Goal: Task Accomplishment & Management: Manage account settings

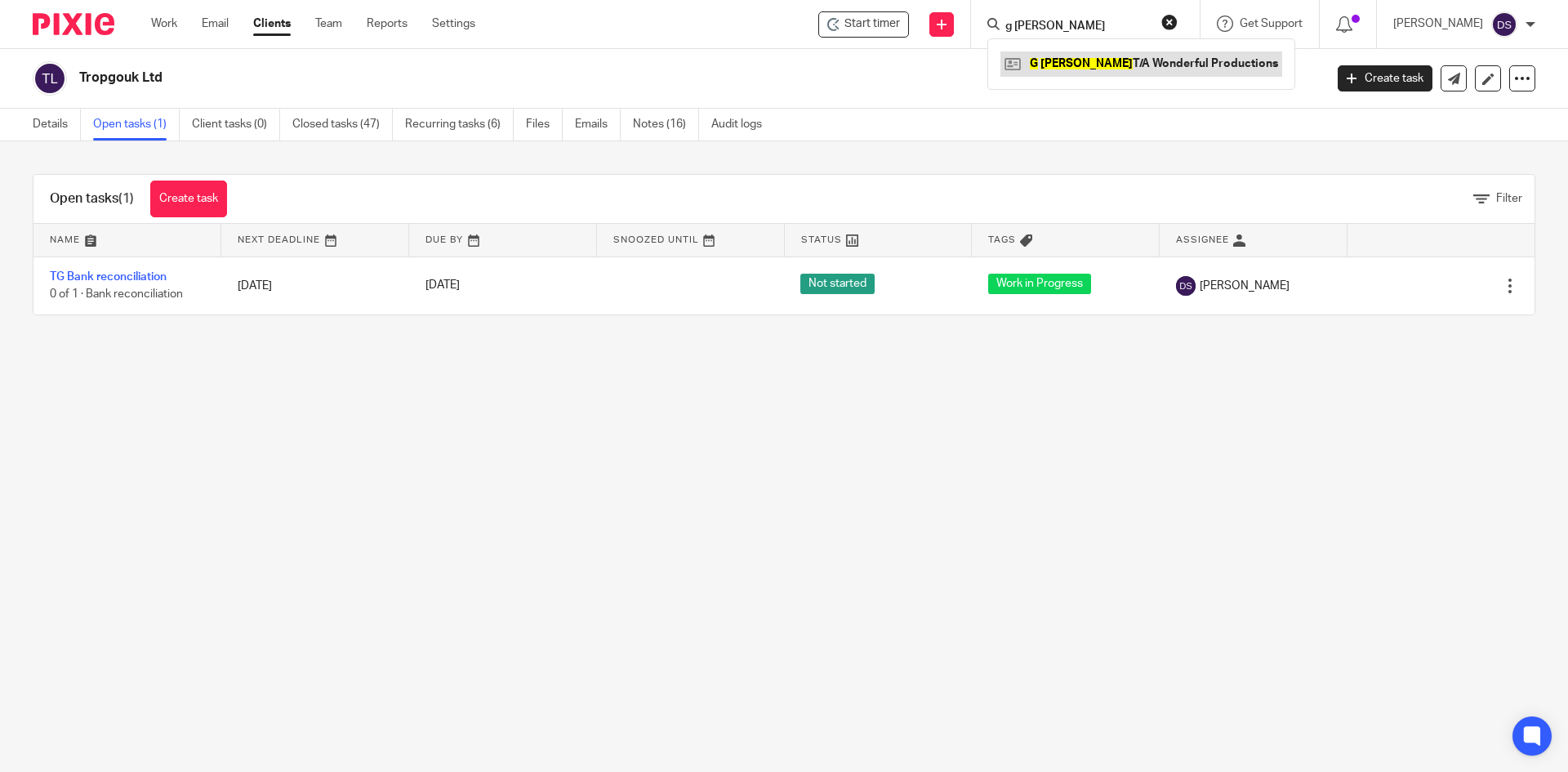
click at [1095, 61] on link at bounding box center [1141, 63] width 282 height 25
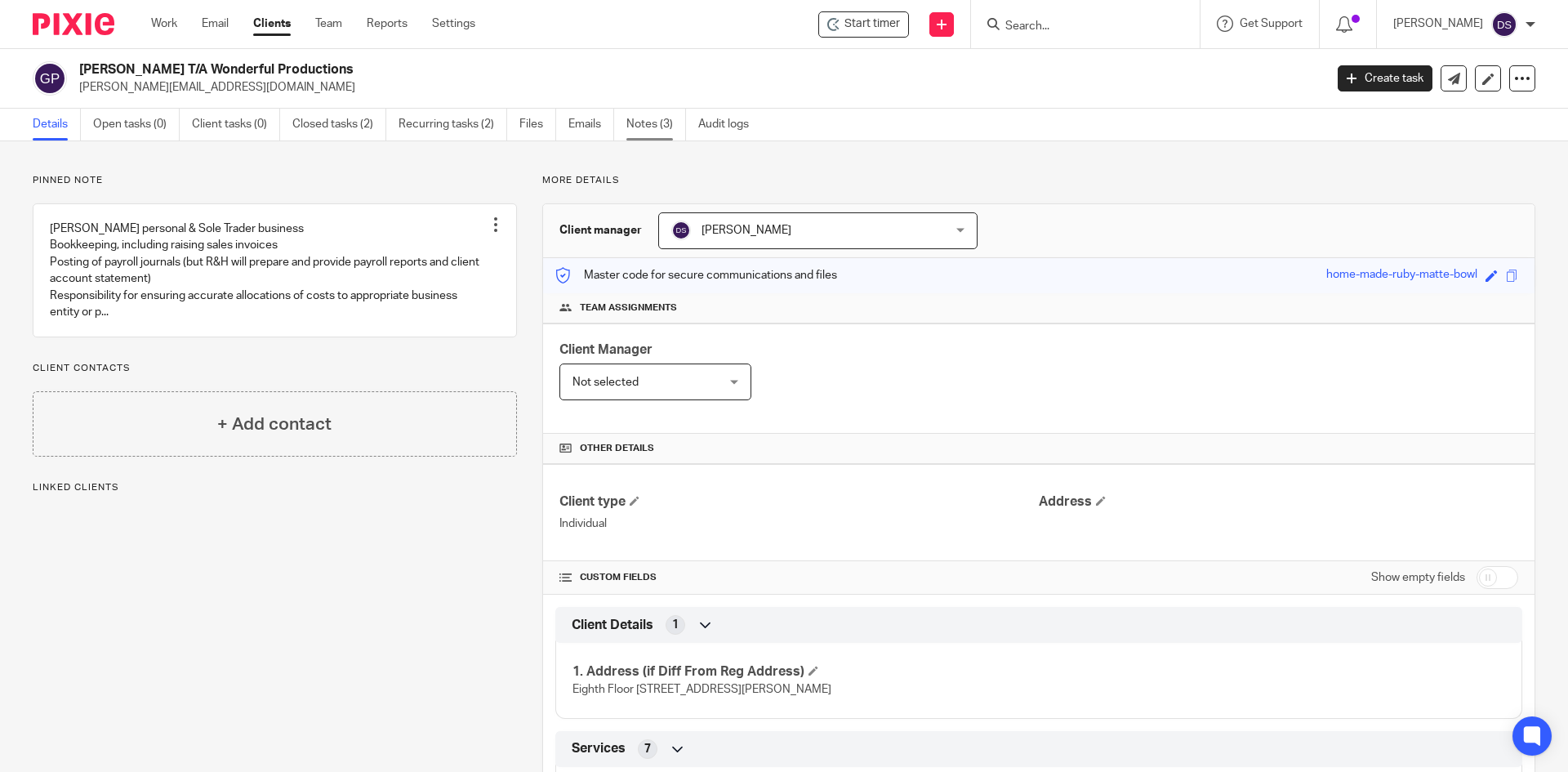
click at [657, 128] on link "Notes (3)" at bounding box center [656, 125] width 60 height 32
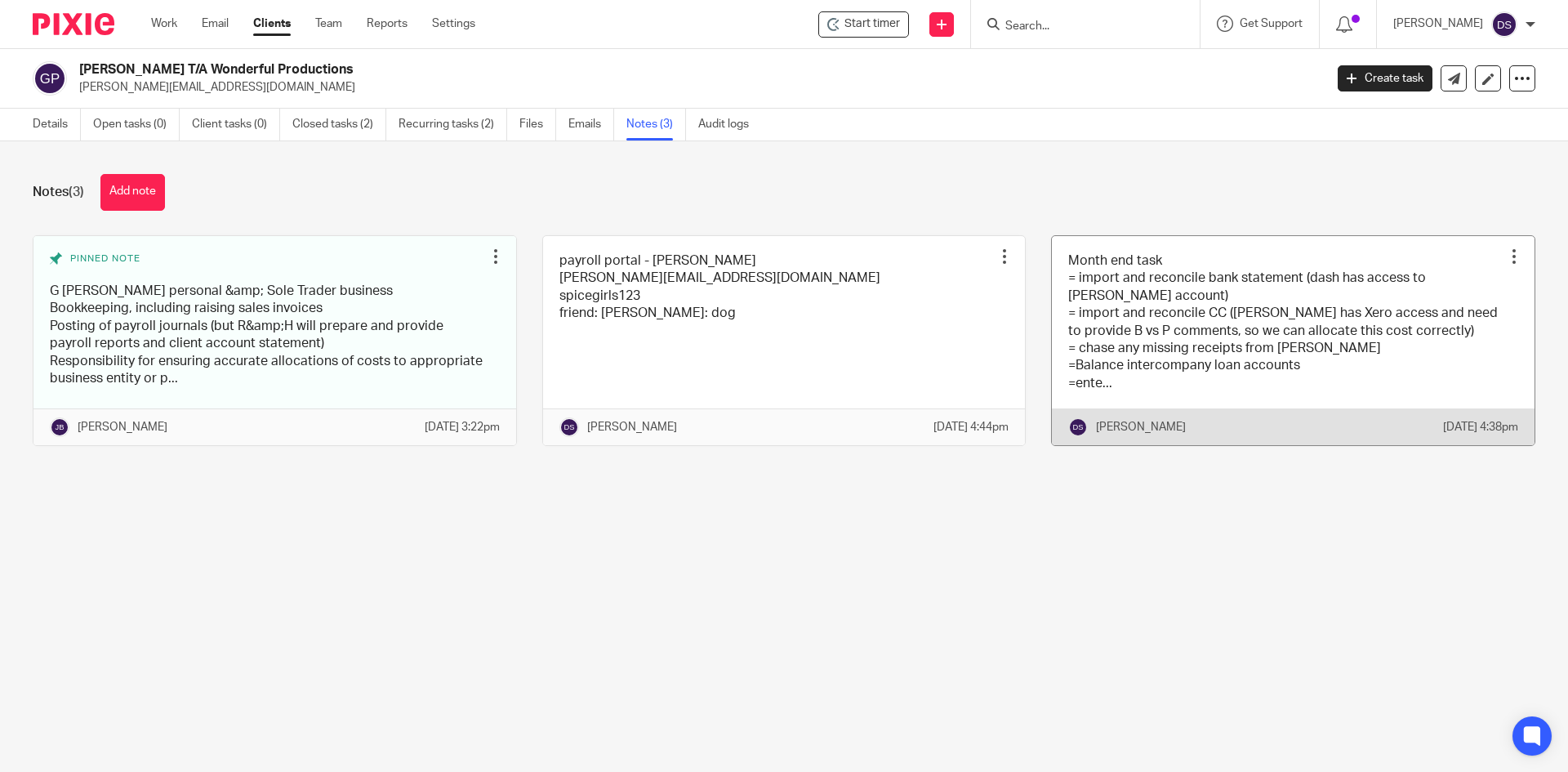
click at [1126, 374] on link at bounding box center [1294, 341] width 483 height 210
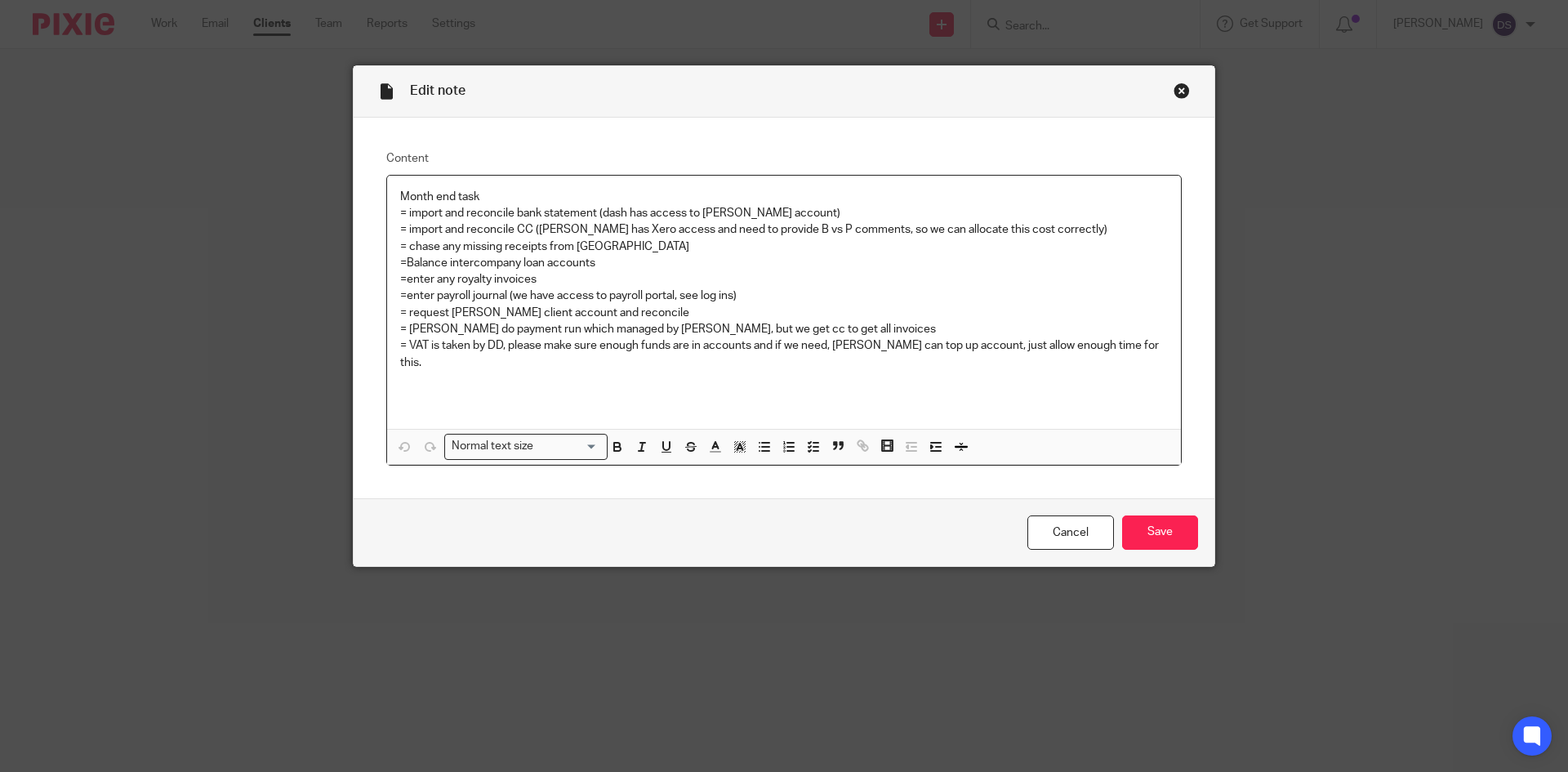
click at [851, 325] on p "= Rawlinson do payment run which managed by Tania, but we get cc to get all inv…" at bounding box center [784, 328] width 767 height 16
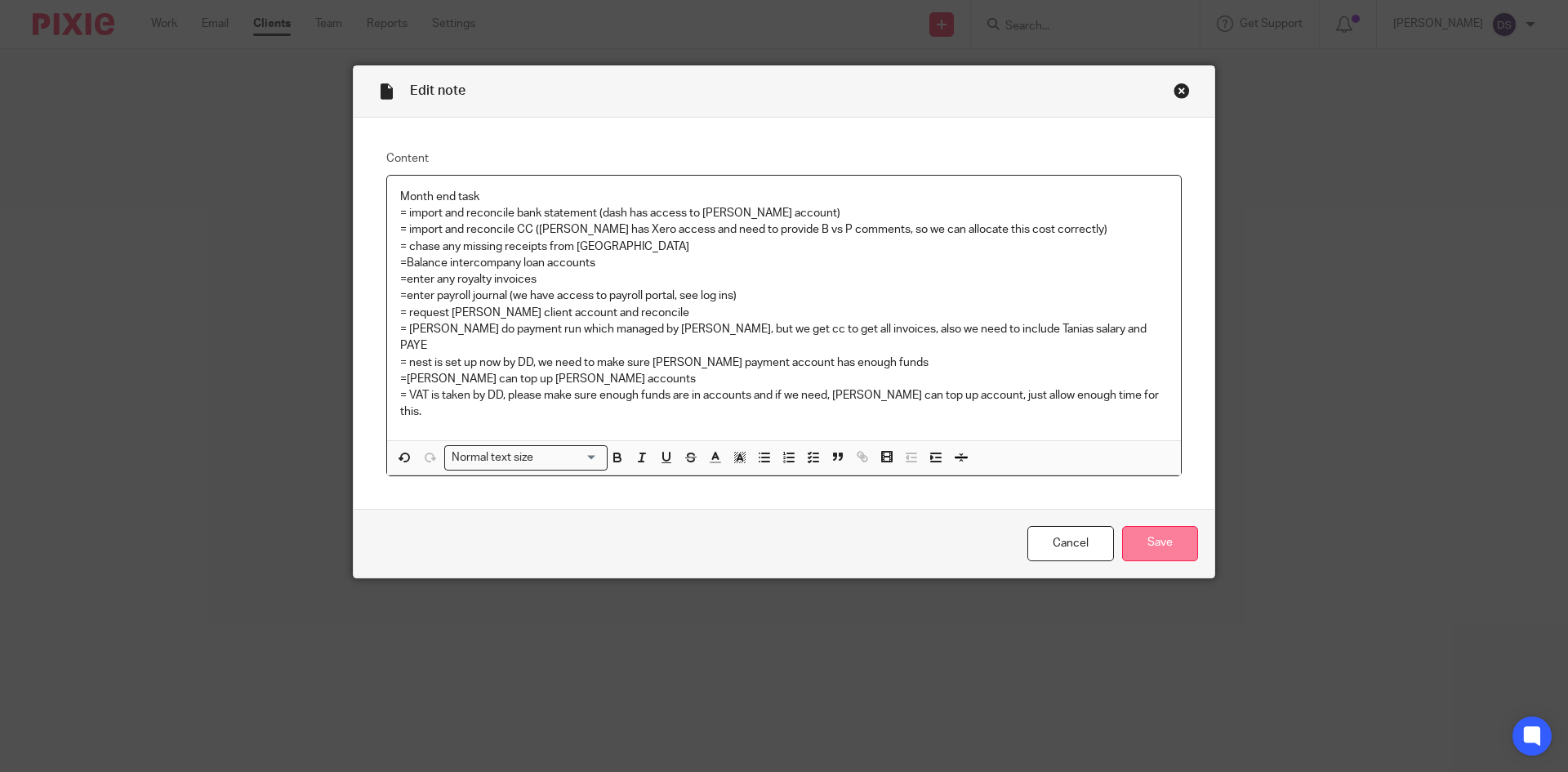
click at [1149, 535] on input "Save" at bounding box center [1160, 543] width 76 height 35
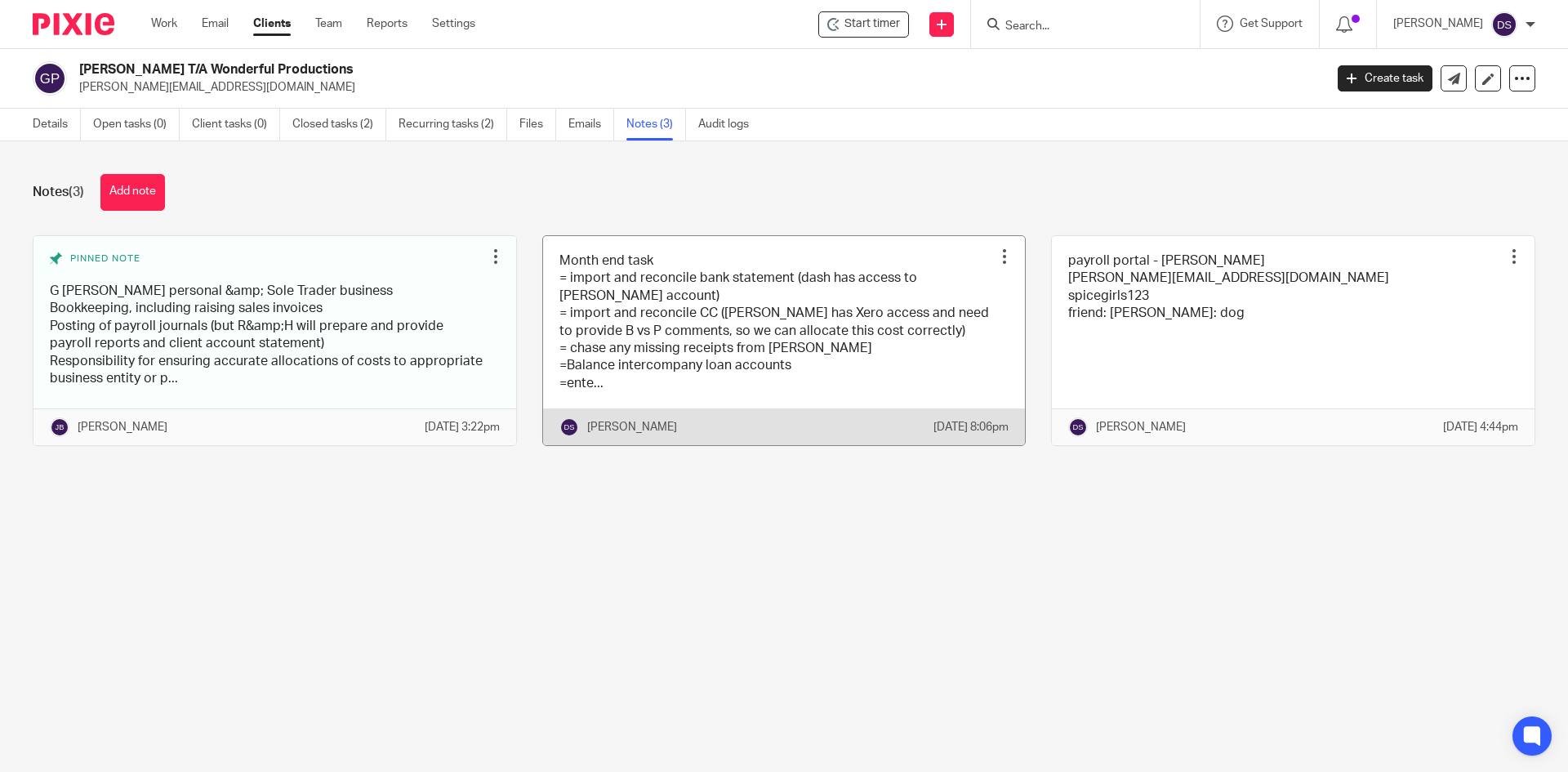
click at [613, 380] on link at bounding box center [784, 341] width 483 height 210
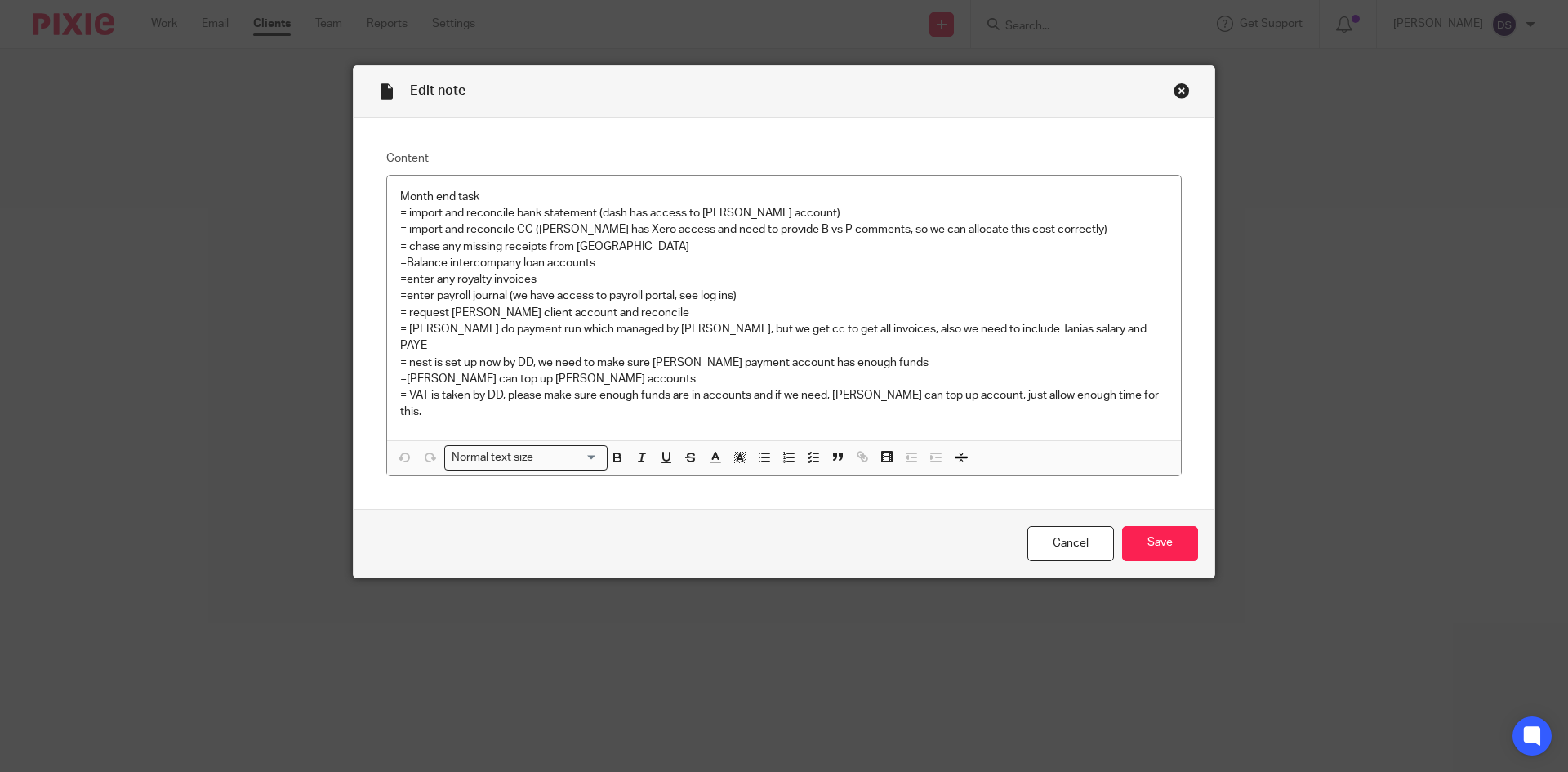
click at [1177, 94] on div "Close this dialog window" at bounding box center [1181, 90] width 16 height 16
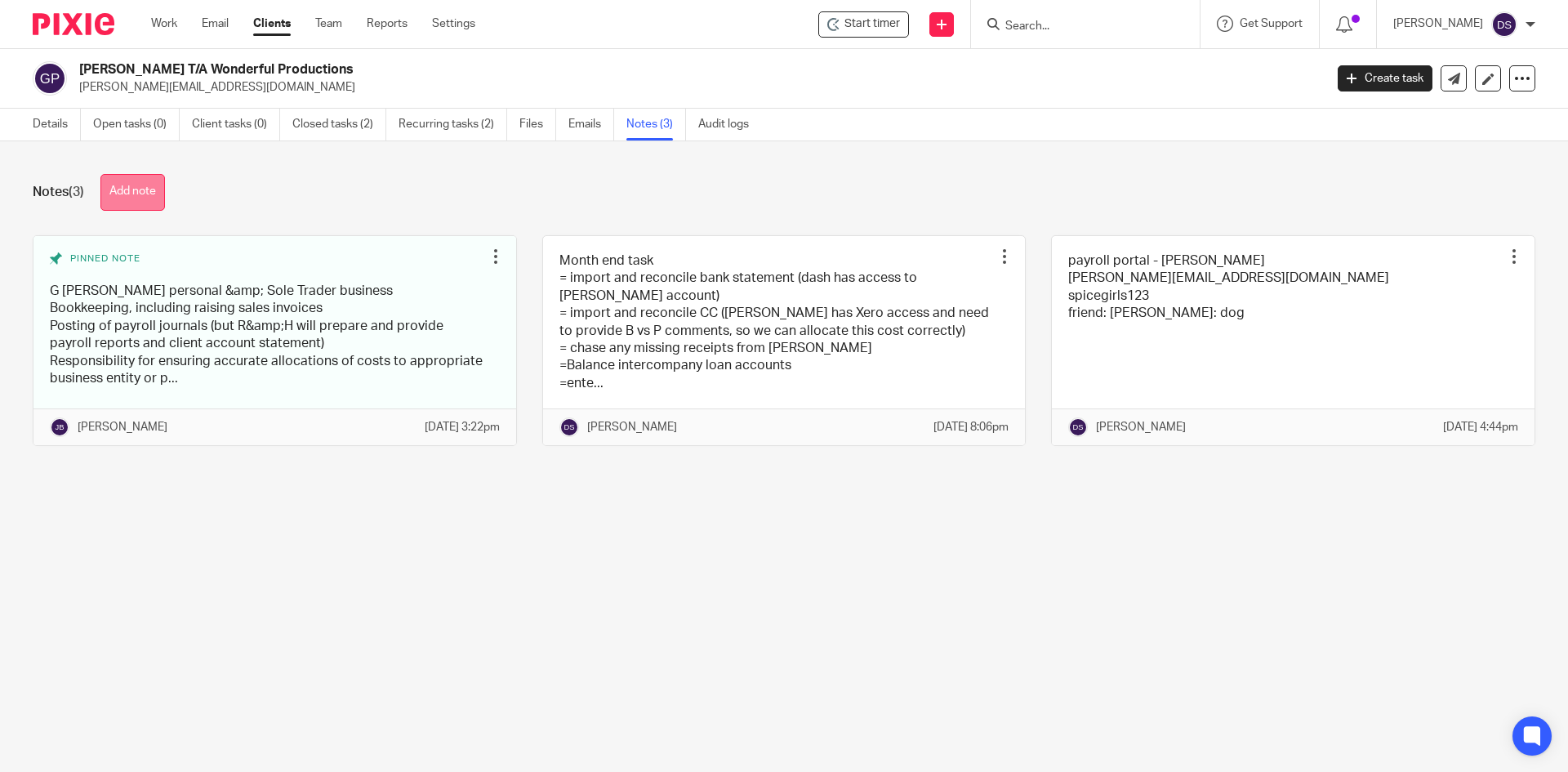
click at [133, 188] on button "Add note" at bounding box center [132, 192] width 64 height 37
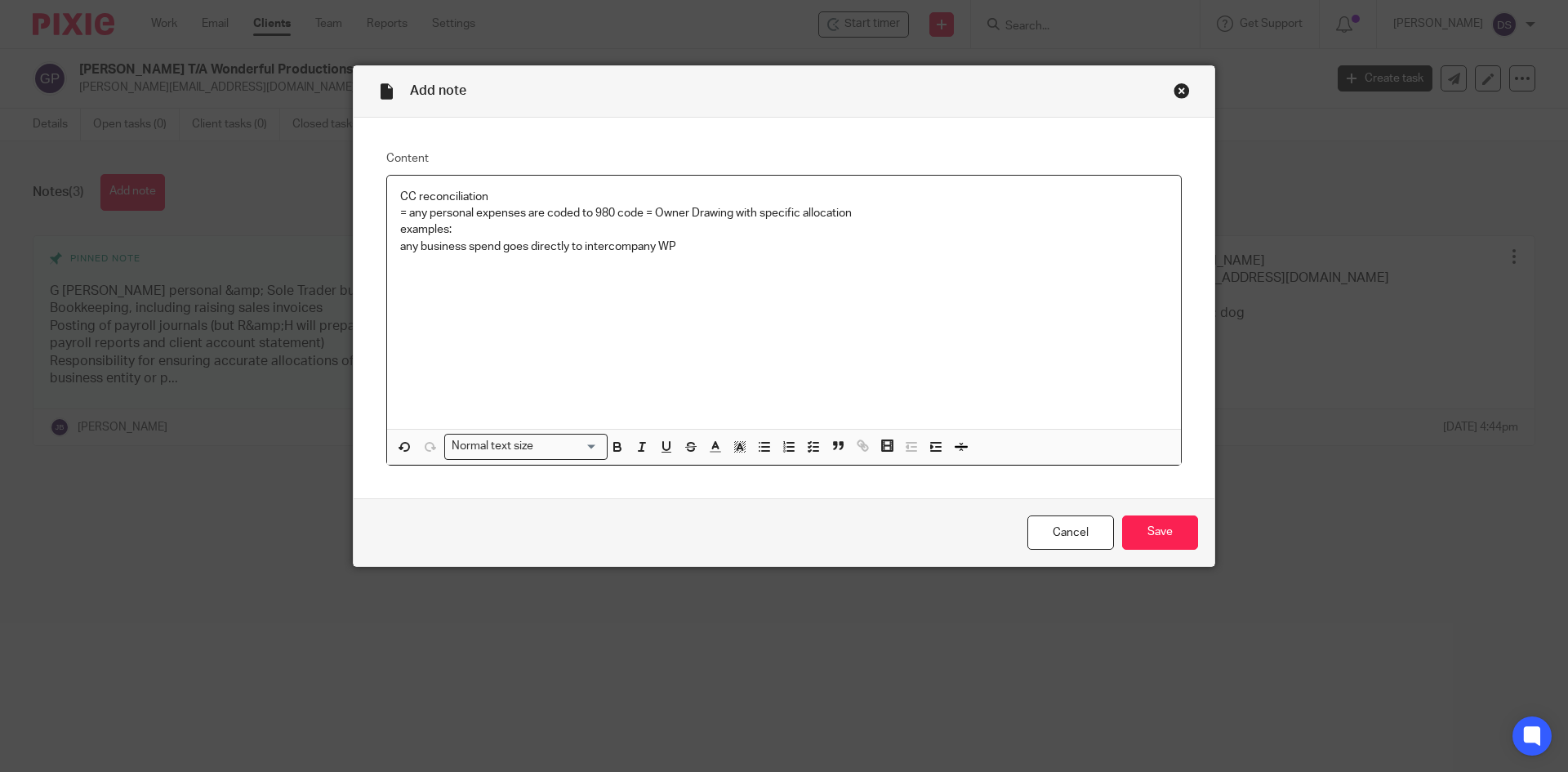
click at [862, 207] on p "= any personal expenses are coded to 980 code = Owner Drawing with specific all…" at bounding box center [784, 213] width 767 height 16
click at [700, 262] on p "any business spend goes directly to intercompany WP" at bounding box center [784, 262] width 767 height 16
click at [906, 212] on p "= any personal expenses are coded to 980 code = Owner Drawing with specific all…" at bounding box center [784, 213] width 767 height 16
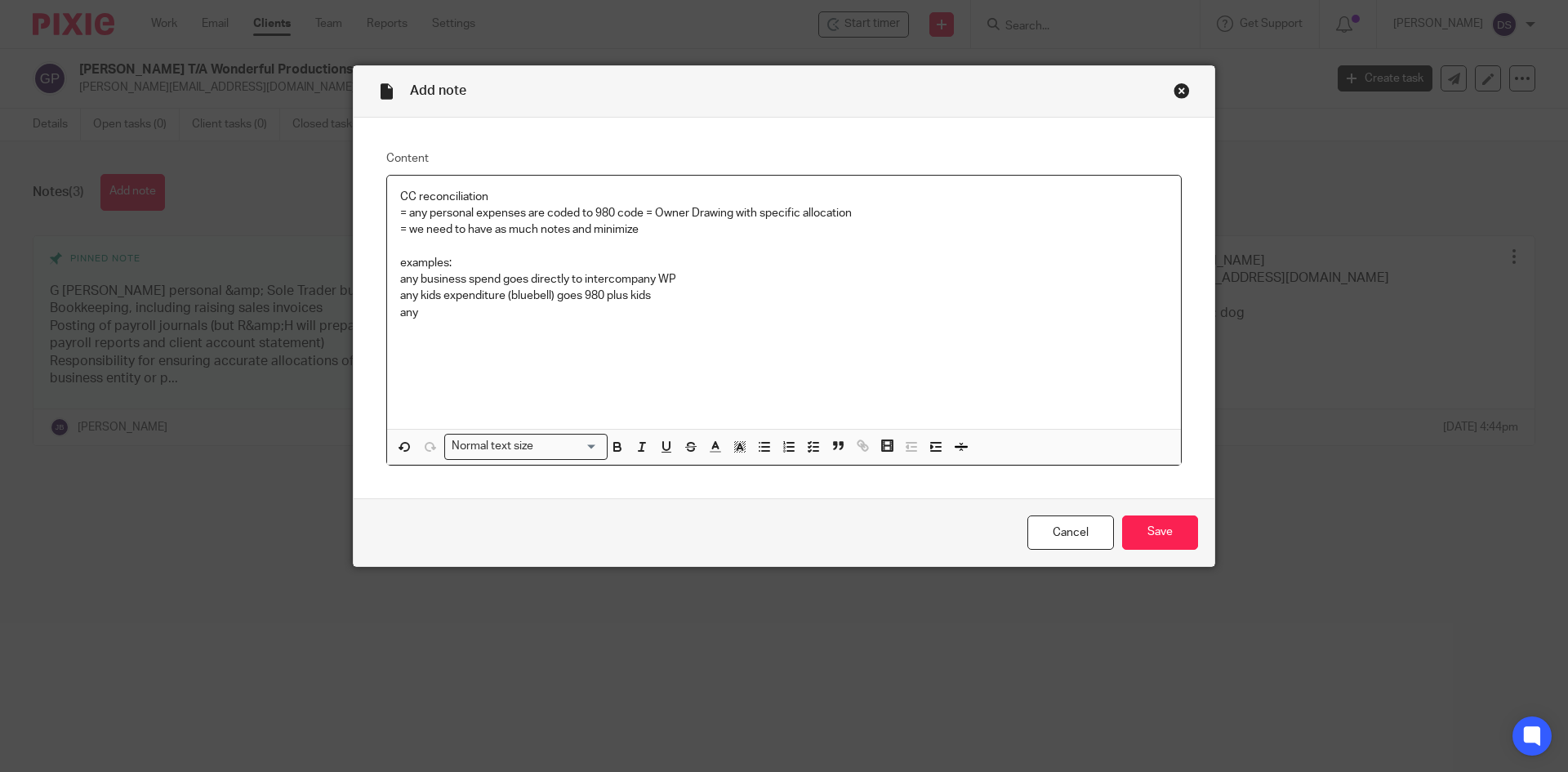
click at [644, 228] on p "= we need to have as much notes and minimize" at bounding box center [784, 229] width 767 height 16
click at [664, 234] on p "= we need to have as much notes and minimize miscelanous cost" at bounding box center [784, 229] width 767 height 16
click at [765, 288] on p "any kids expenditure (bluebell) goes 980 plus kids" at bounding box center [784, 295] width 767 height 16
click at [432, 315] on p "any" at bounding box center [784, 312] width 767 height 16
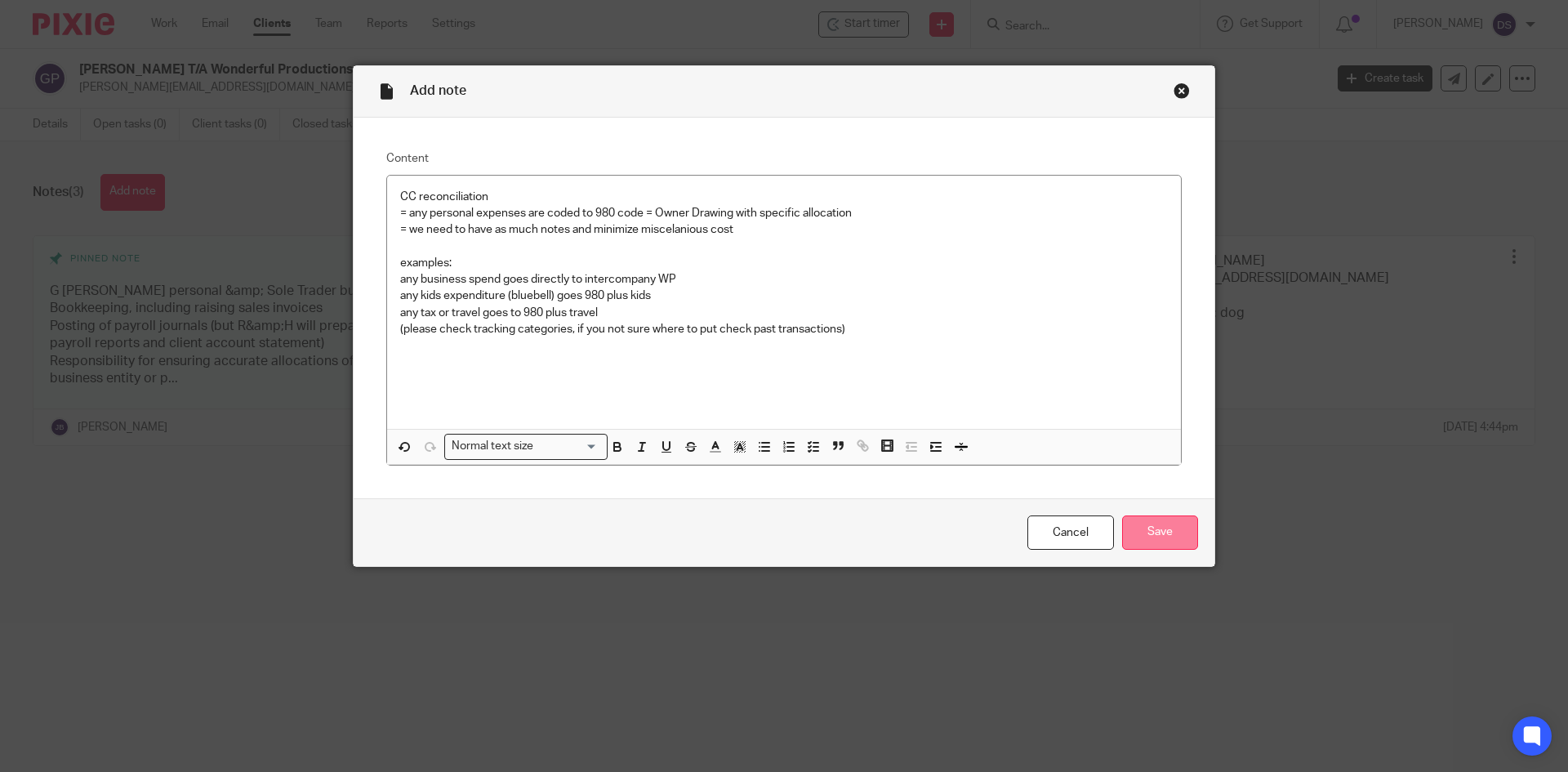
click at [1160, 525] on input "Save" at bounding box center [1160, 533] width 76 height 35
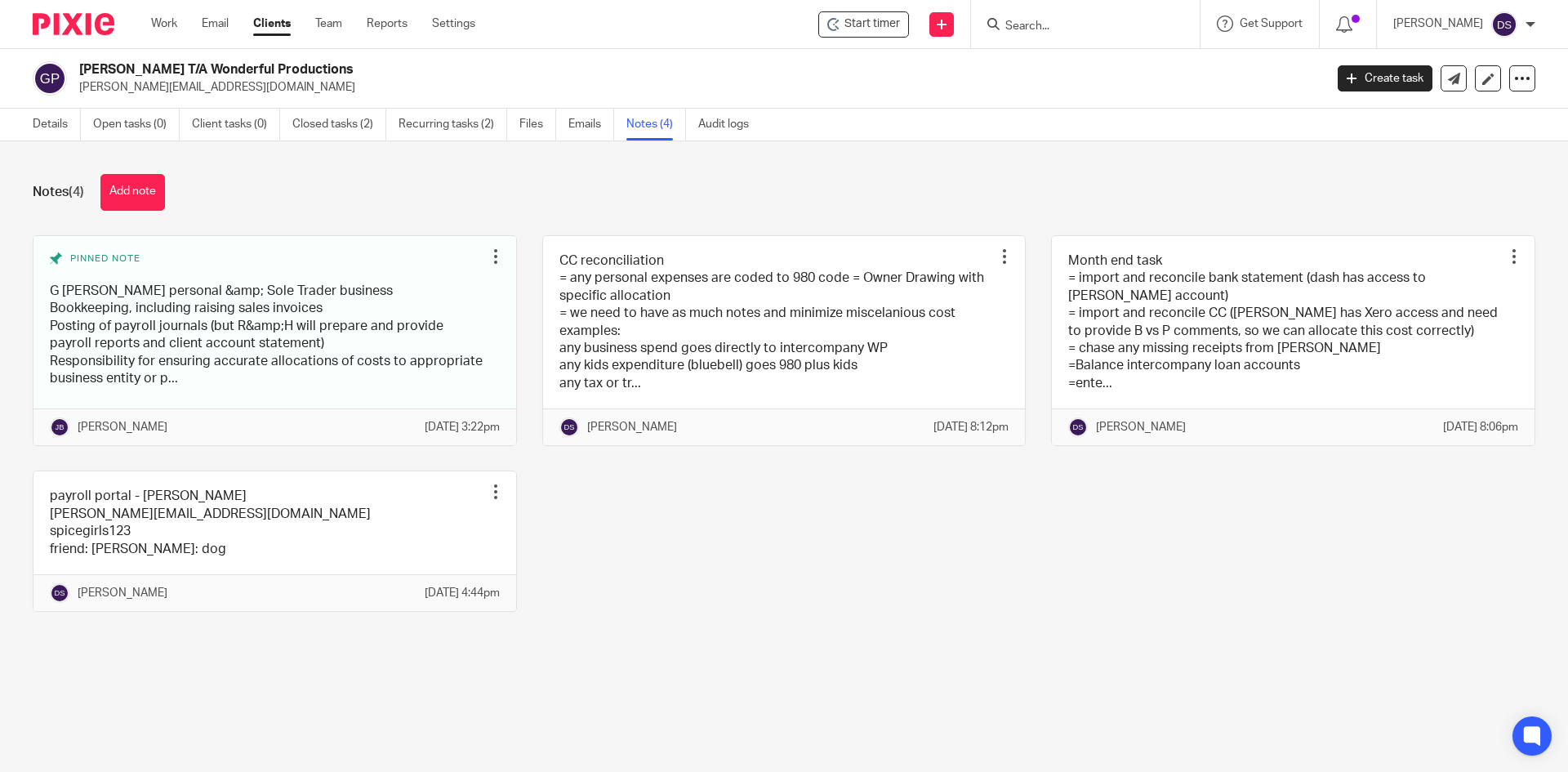
click at [1108, 25] on input "Search" at bounding box center [1077, 27] width 147 height 15
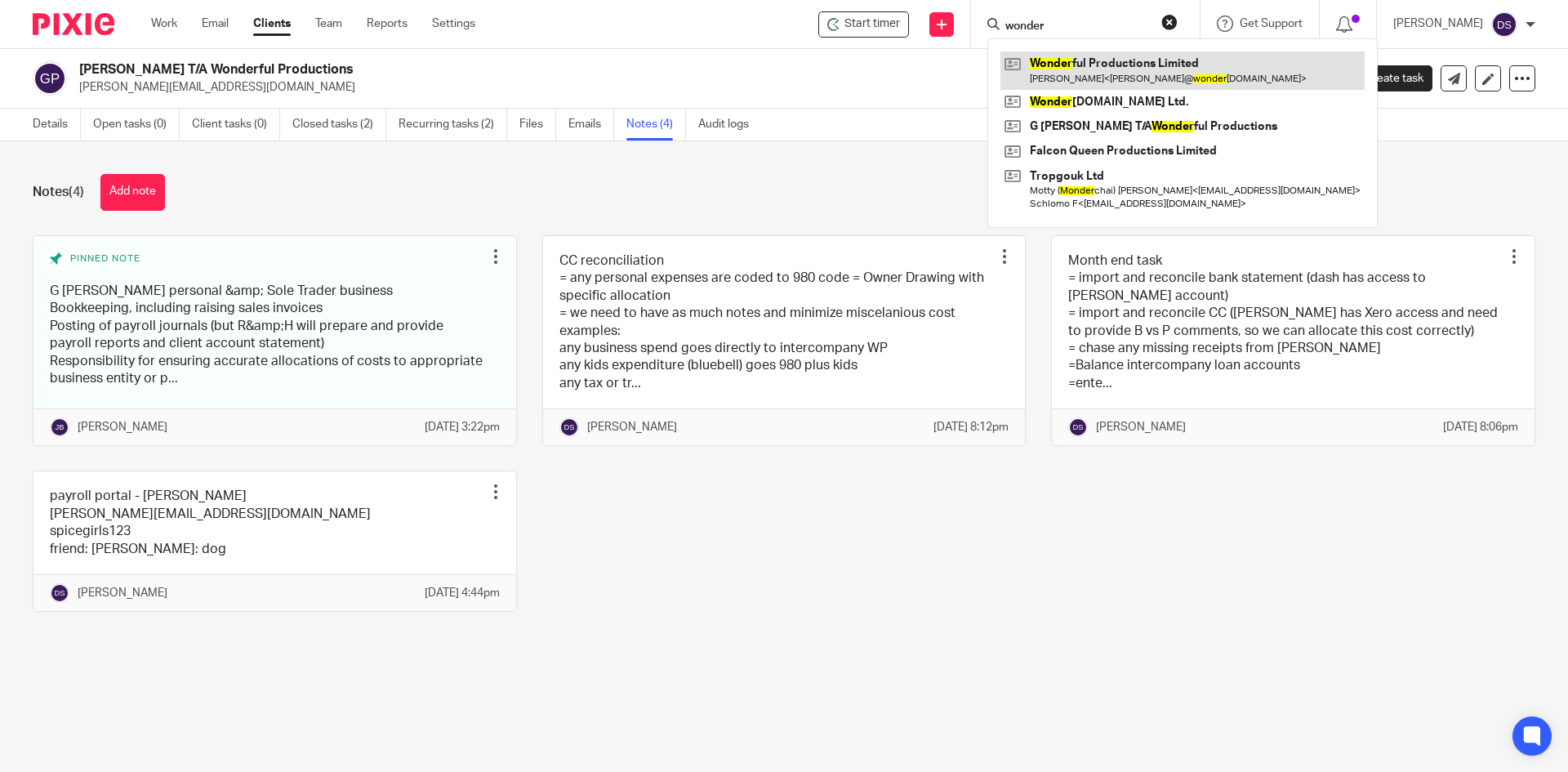
type input "wonder"
click at [1129, 65] on link at bounding box center [1182, 70] width 364 height 38
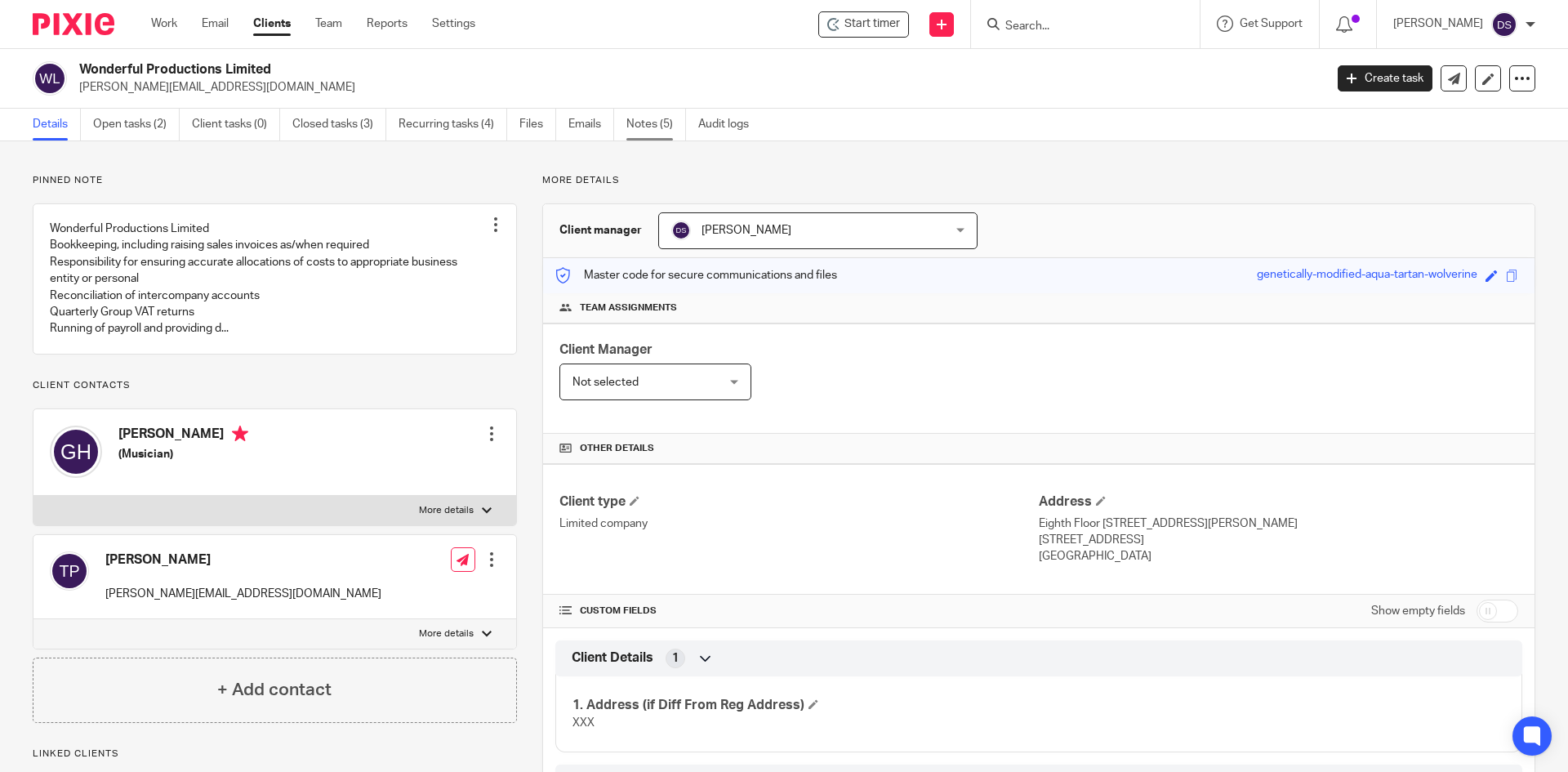
click at [661, 124] on link "Notes (5)" at bounding box center [656, 125] width 60 height 32
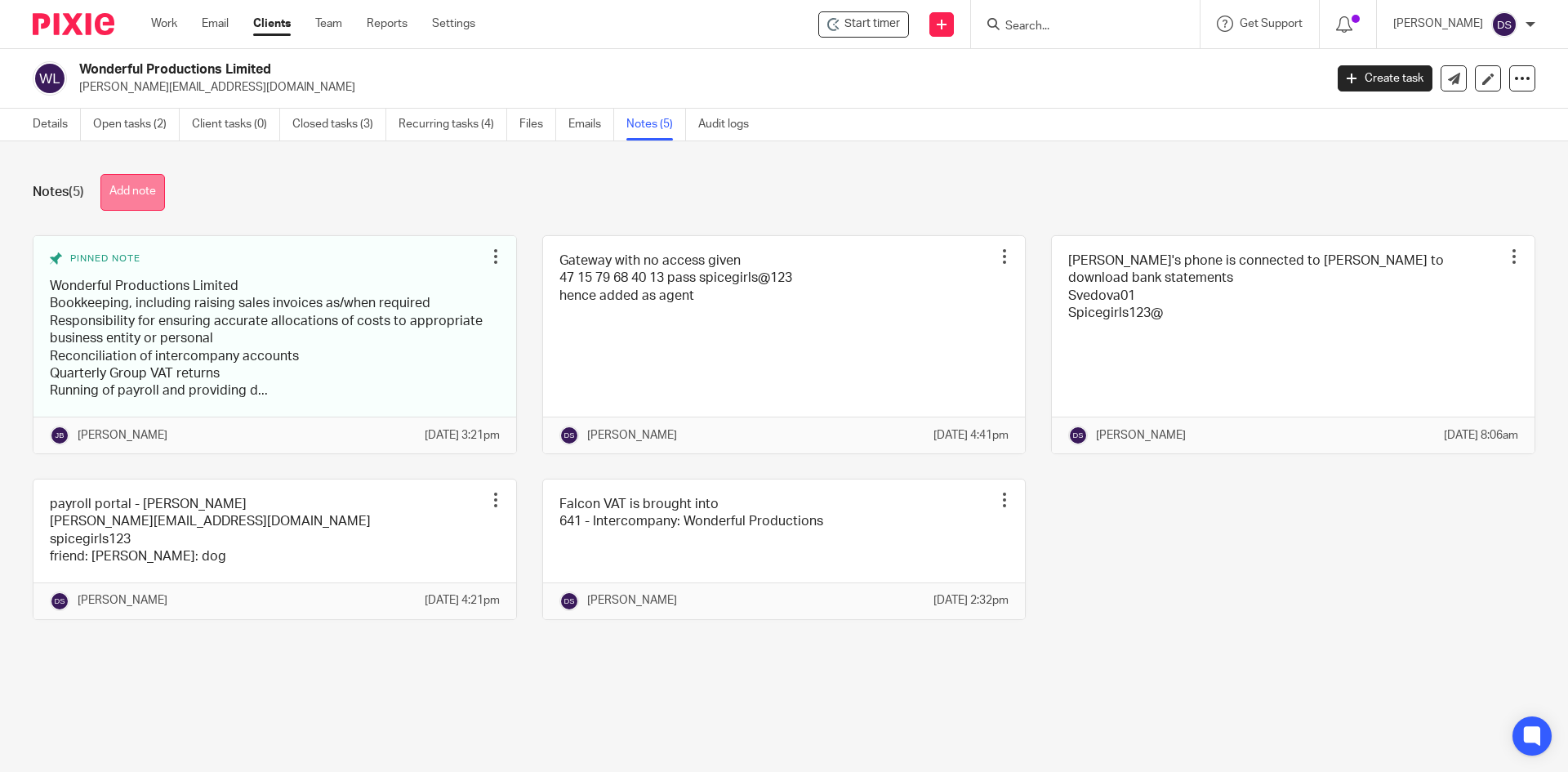
click at [128, 190] on button "Add note" at bounding box center [132, 192] width 64 height 37
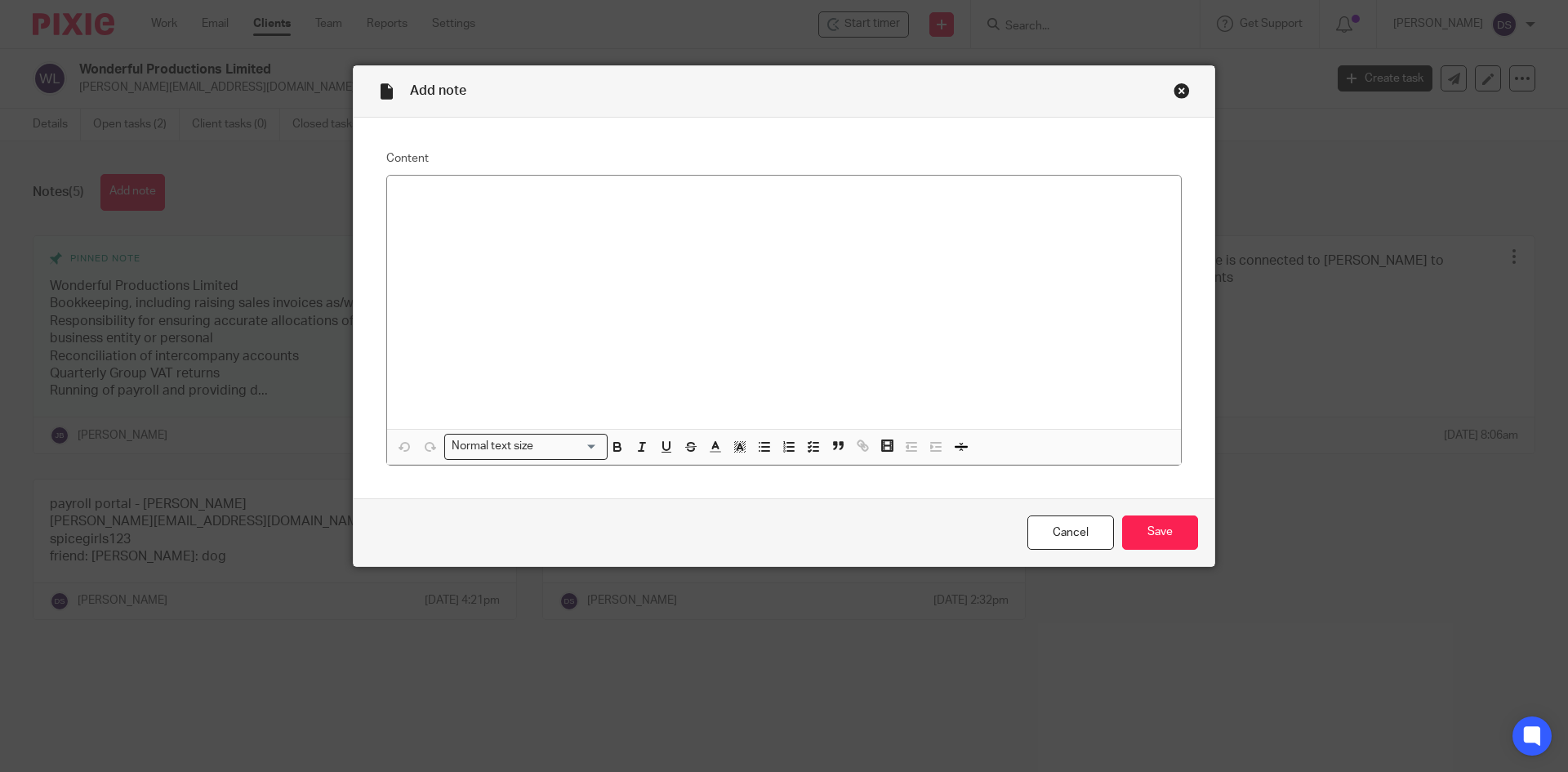
click at [579, 265] on div at bounding box center [784, 303] width 794 height 254
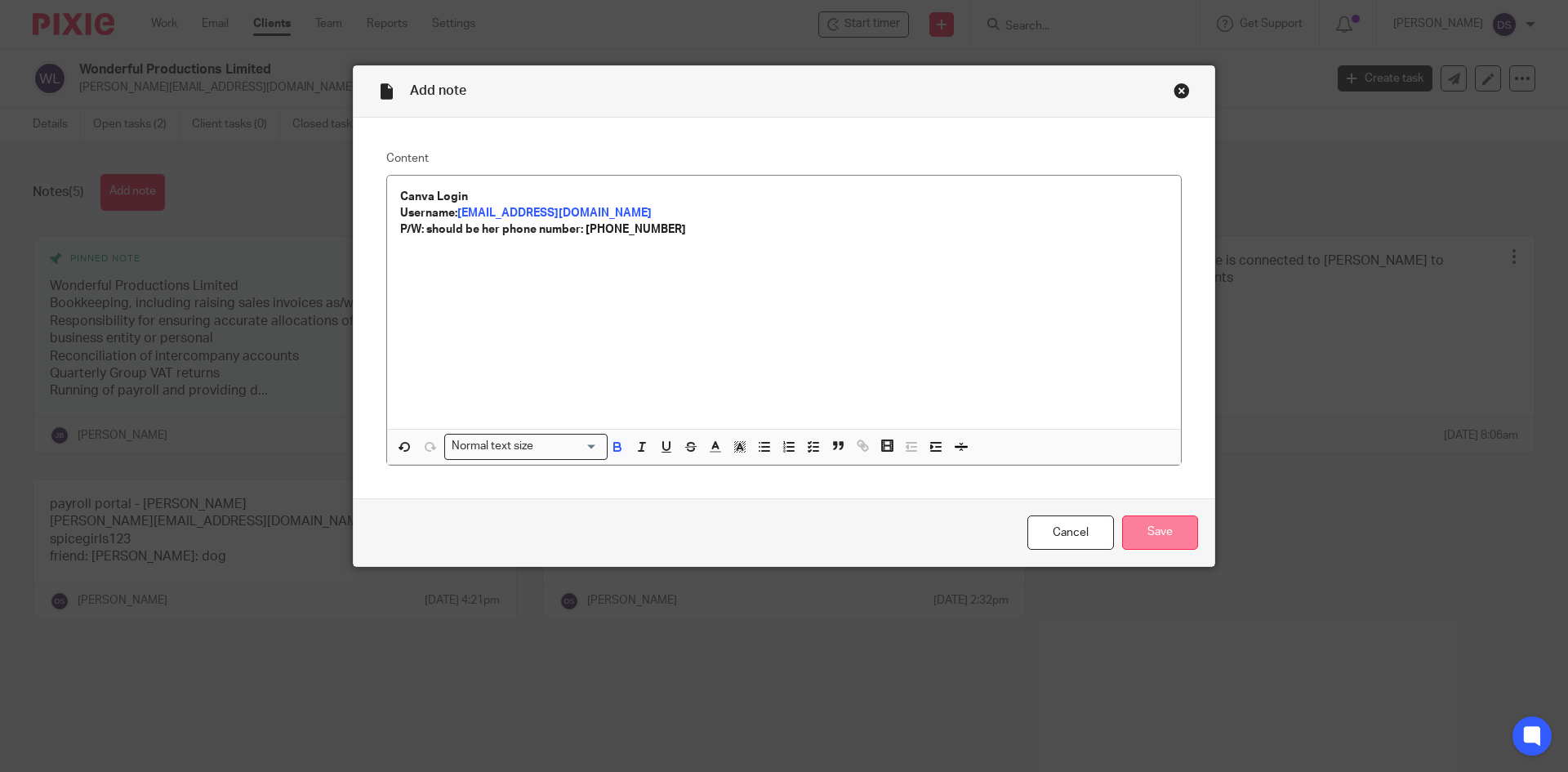
click at [1150, 528] on input "Save" at bounding box center [1160, 533] width 76 height 35
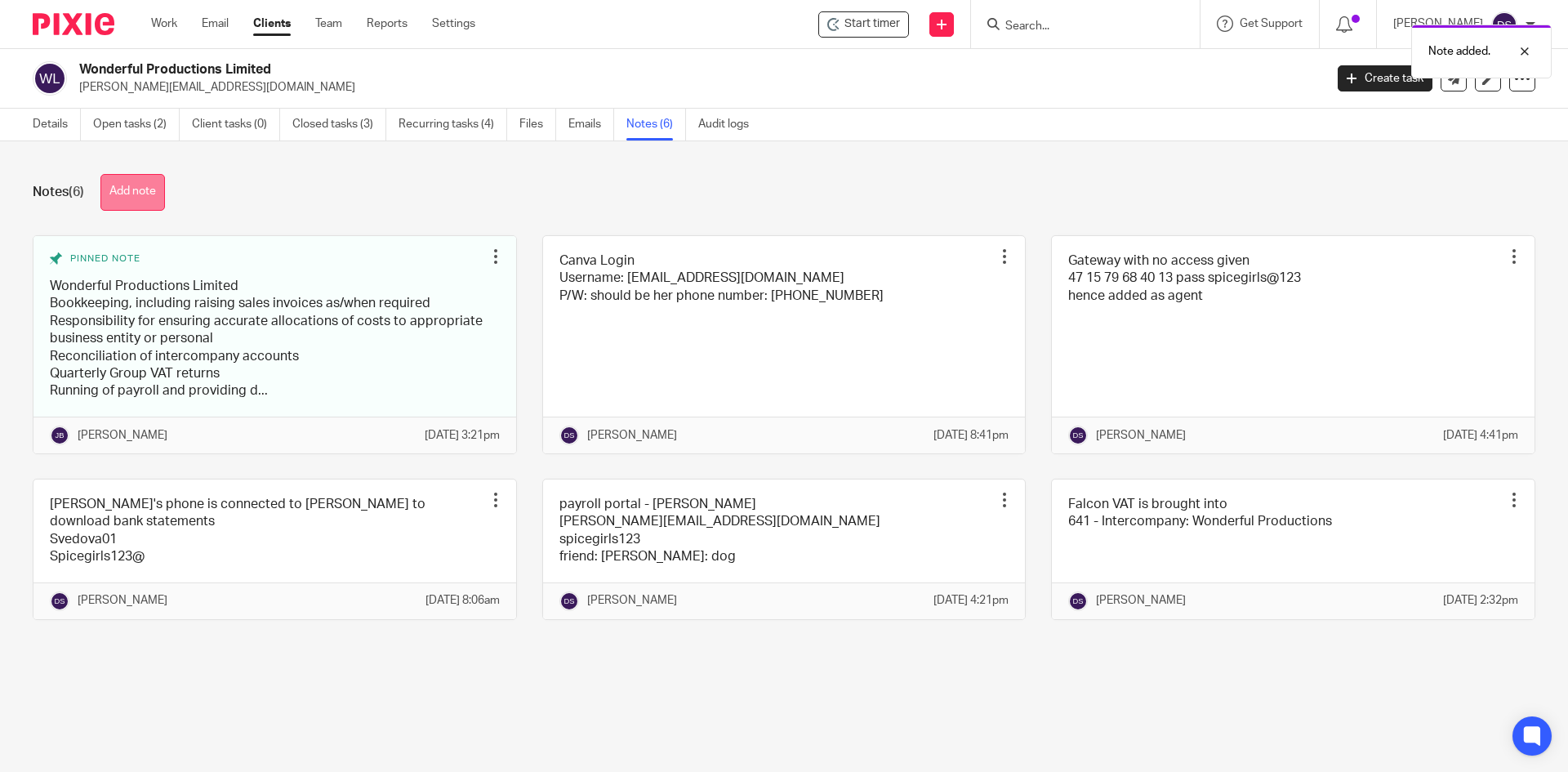
click at [146, 176] on button "Add note" at bounding box center [132, 192] width 64 height 37
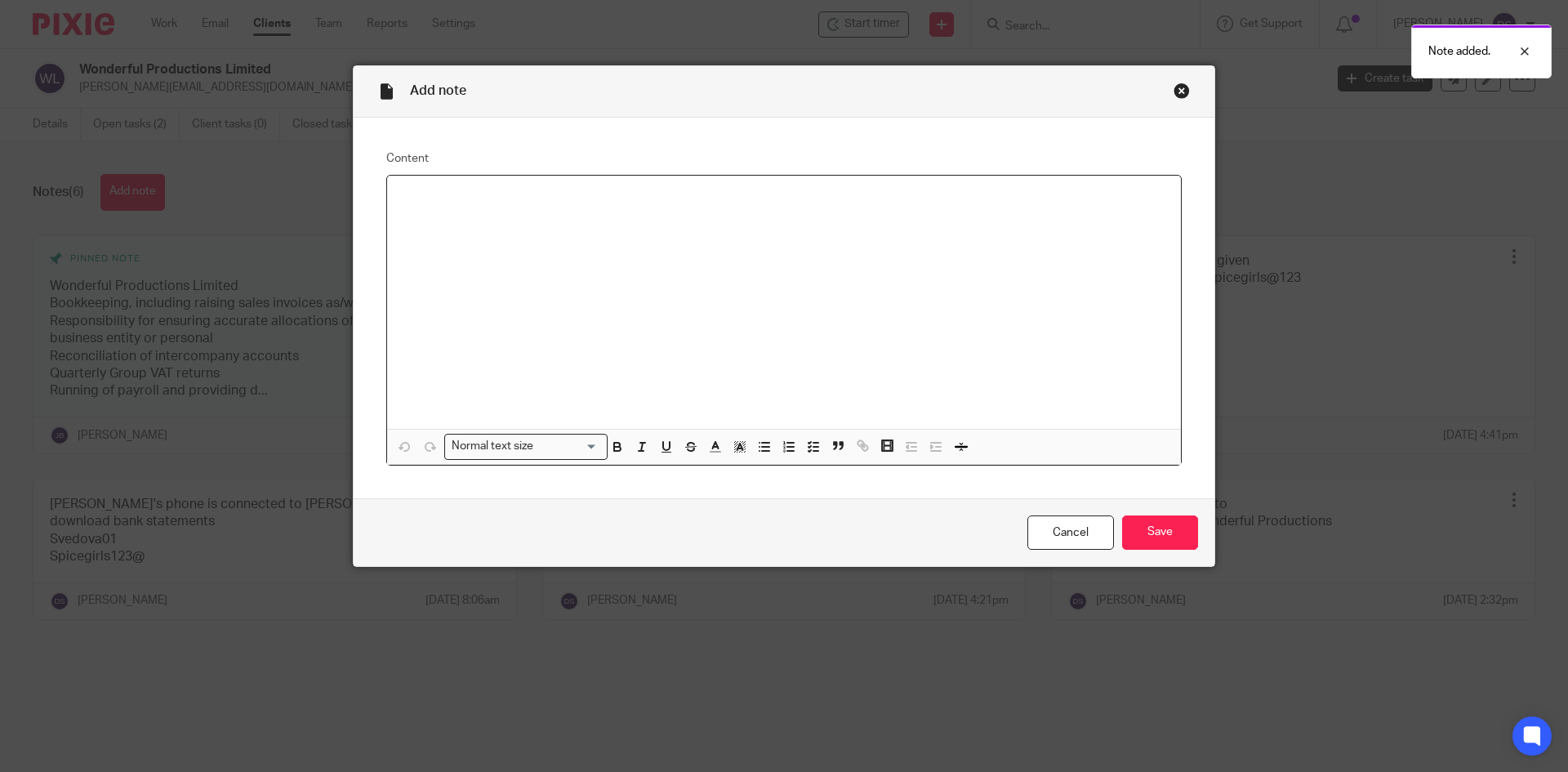
click at [605, 306] on div at bounding box center [784, 303] width 794 height 254
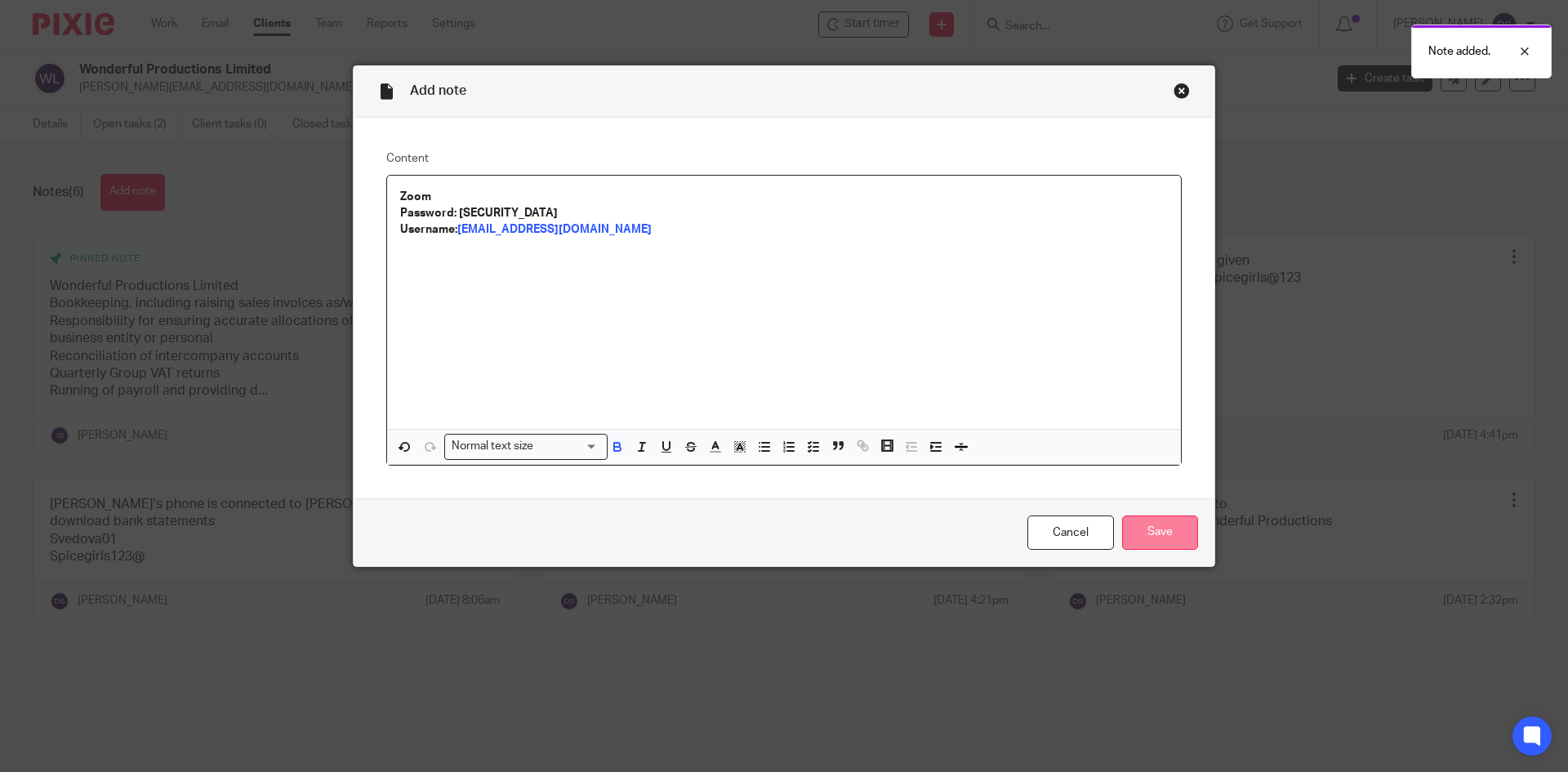
click at [1153, 530] on input "Save" at bounding box center [1160, 533] width 76 height 35
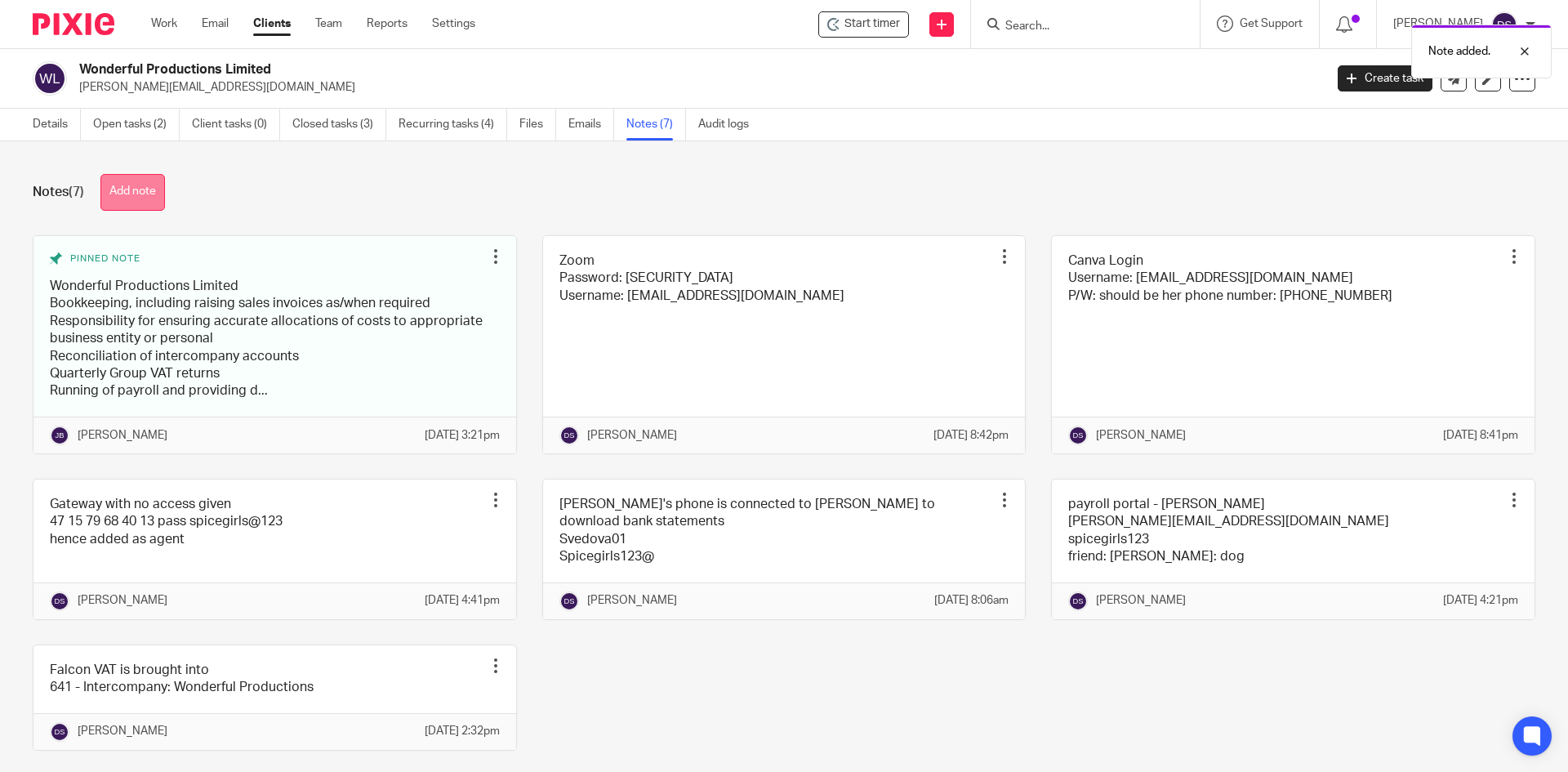
click at [126, 188] on button "Add note" at bounding box center [132, 192] width 64 height 37
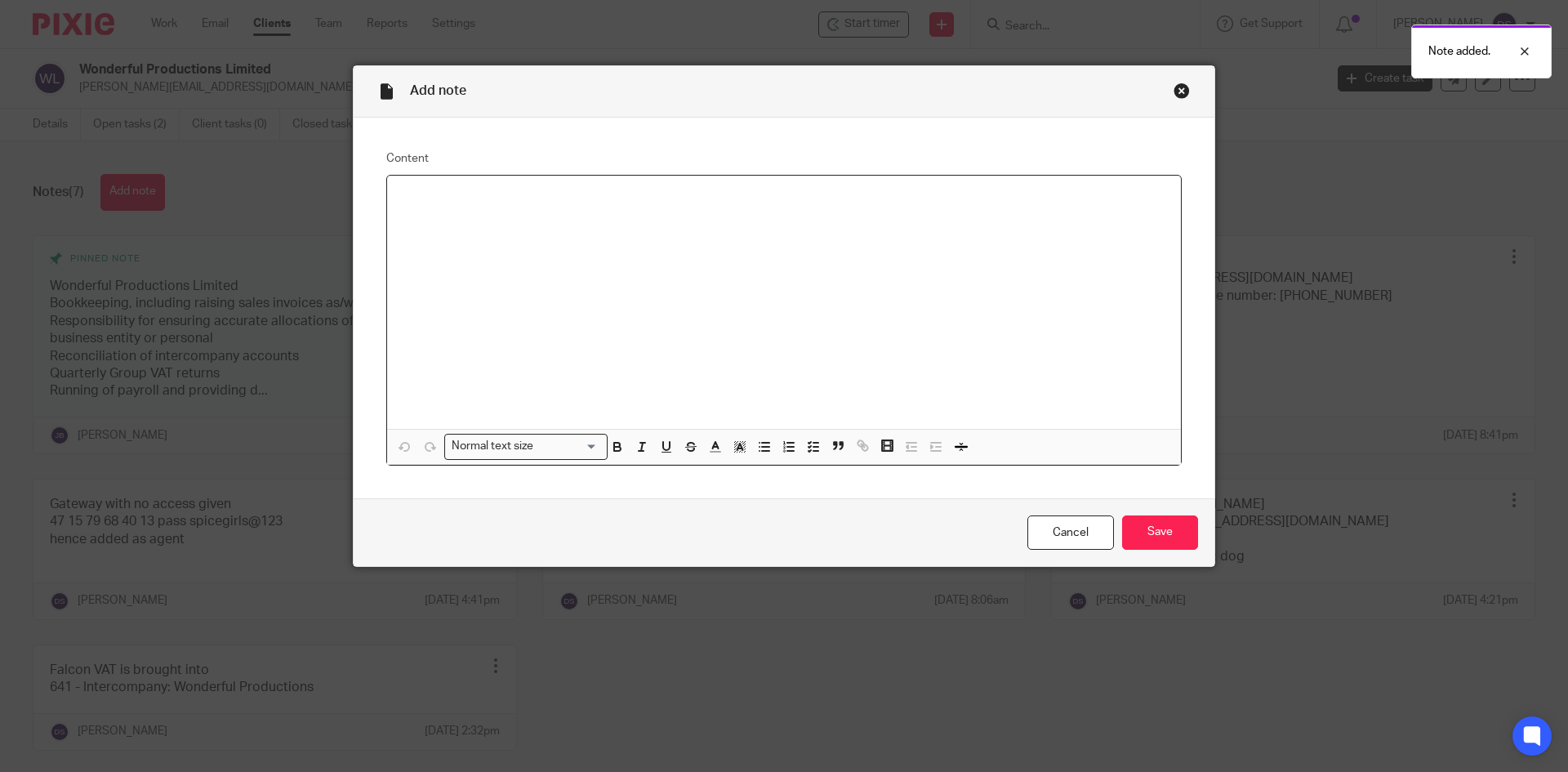
click at [593, 272] on div at bounding box center [784, 303] width 794 height 254
click at [1163, 537] on input "Save" at bounding box center [1160, 533] width 76 height 35
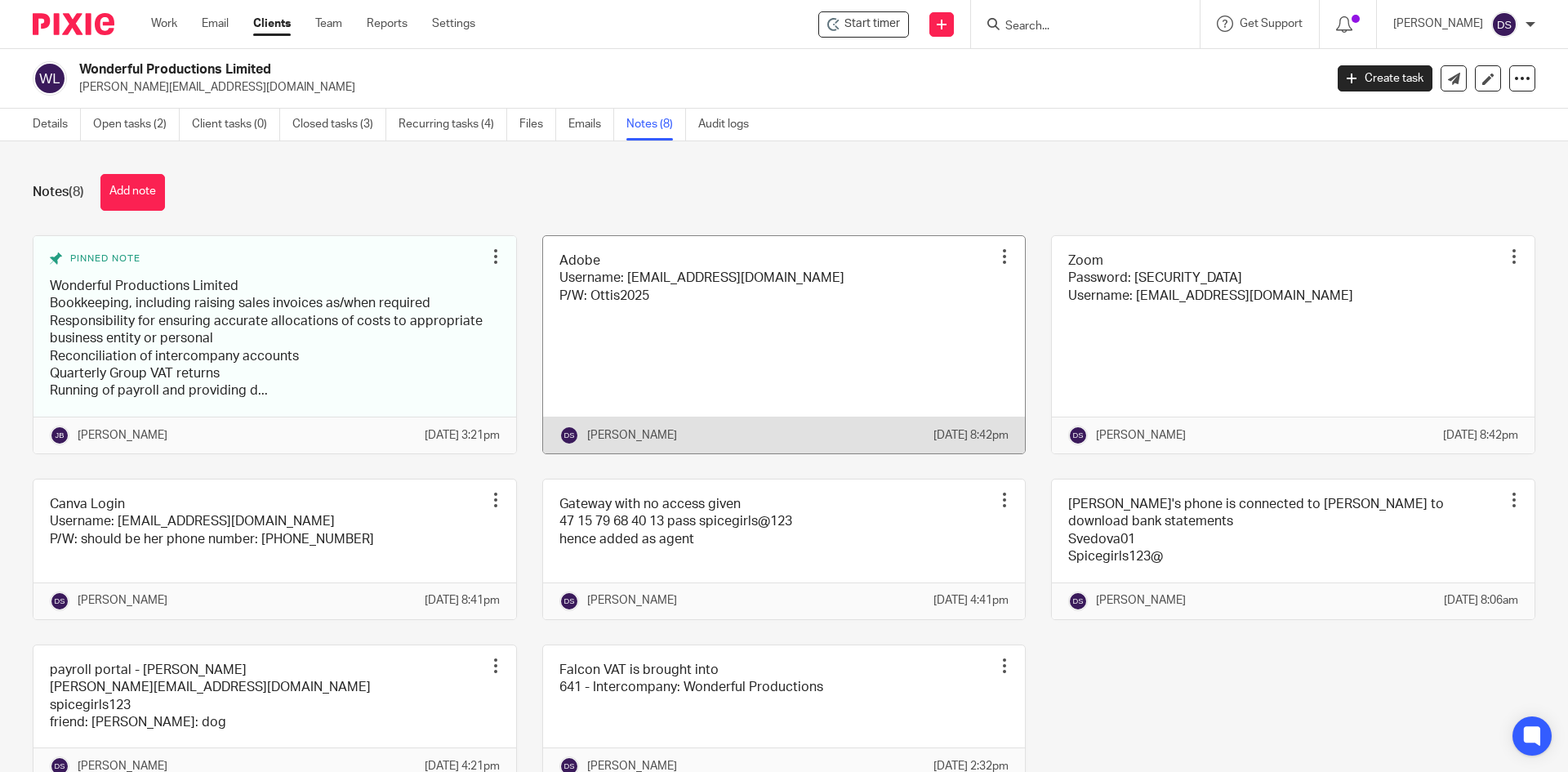
click at [694, 335] on link at bounding box center [784, 344] width 483 height 218
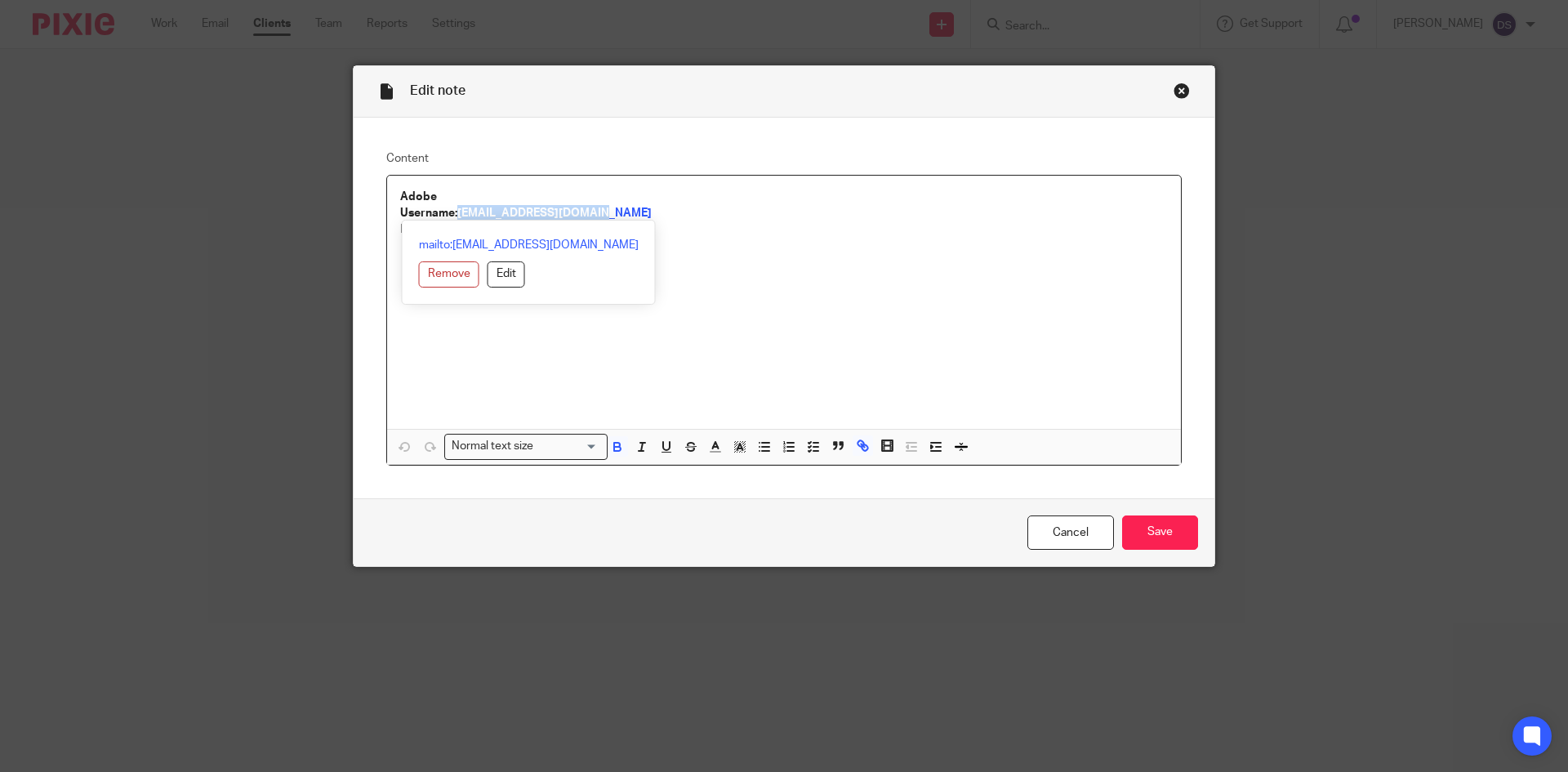
drag, startPoint x: 546, startPoint y: 215, endPoint x: 455, endPoint y: 206, distance: 91.4
click at [455, 206] on p "Username: ladyjanegold@gmail.com" at bounding box center [784, 213] width 767 height 16
copy strong "ladyjanegold@gmail.com"
drag, startPoint x: 487, startPoint y: 232, endPoint x: 422, endPoint y: 230, distance: 65.0
click at [417, 229] on div "Adobe Username: ladyjanegold@gmail.com P/W: Ottis2025 Normal text size Loading.…" at bounding box center [784, 321] width 794 height 290
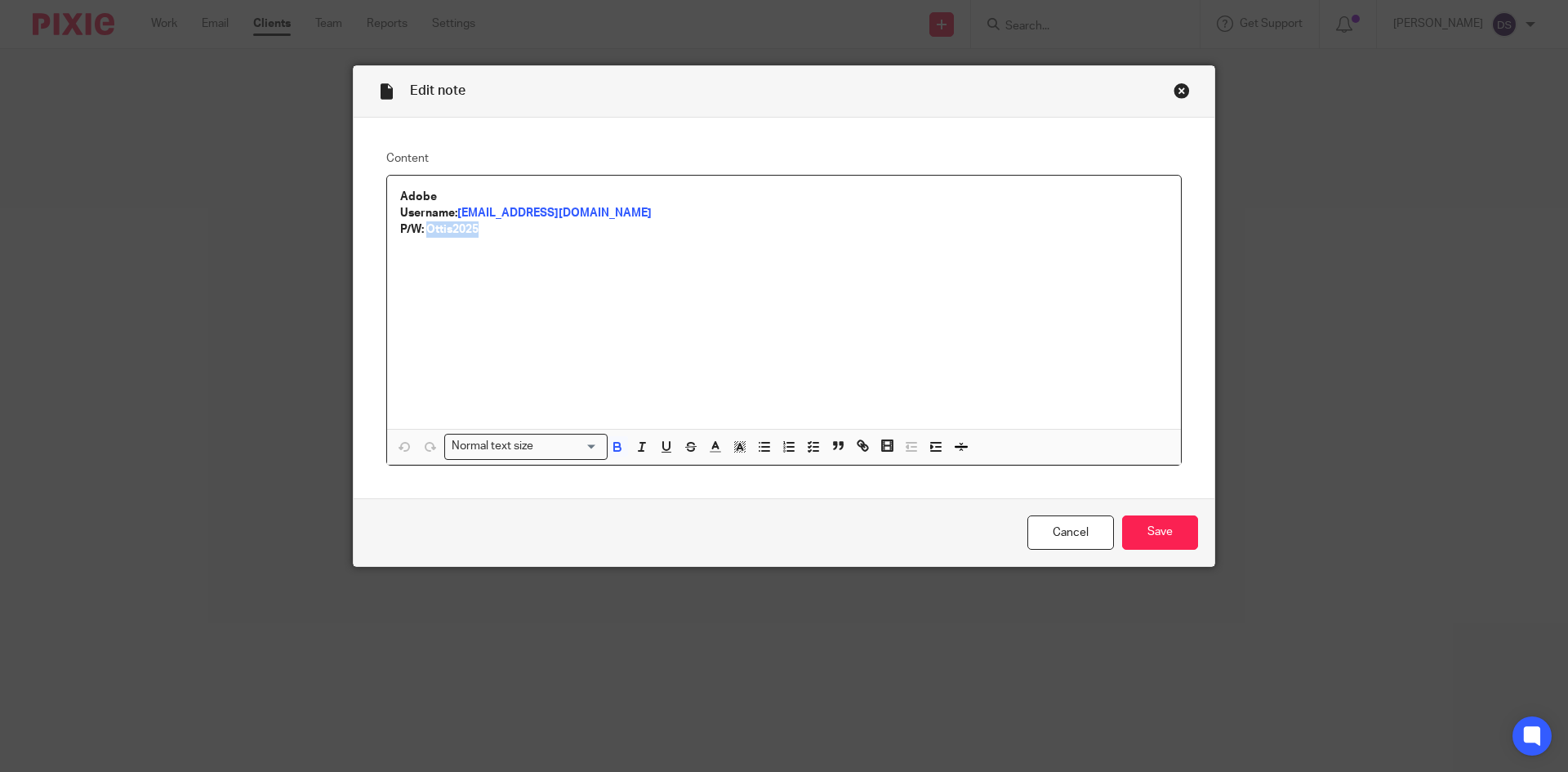
drag, startPoint x: 491, startPoint y: 231, endPoint x: 424, endPoint y: 229, distance: 67.0
click at [424, 229] on p "P/W: Ottis2025" at bounding box center [784, 229] width 767 height 16
copy strong "Ottis2025"
click at [1173, 91] on div "Close this dialog window" at bounding box center [1181, 90] width 16 height 16
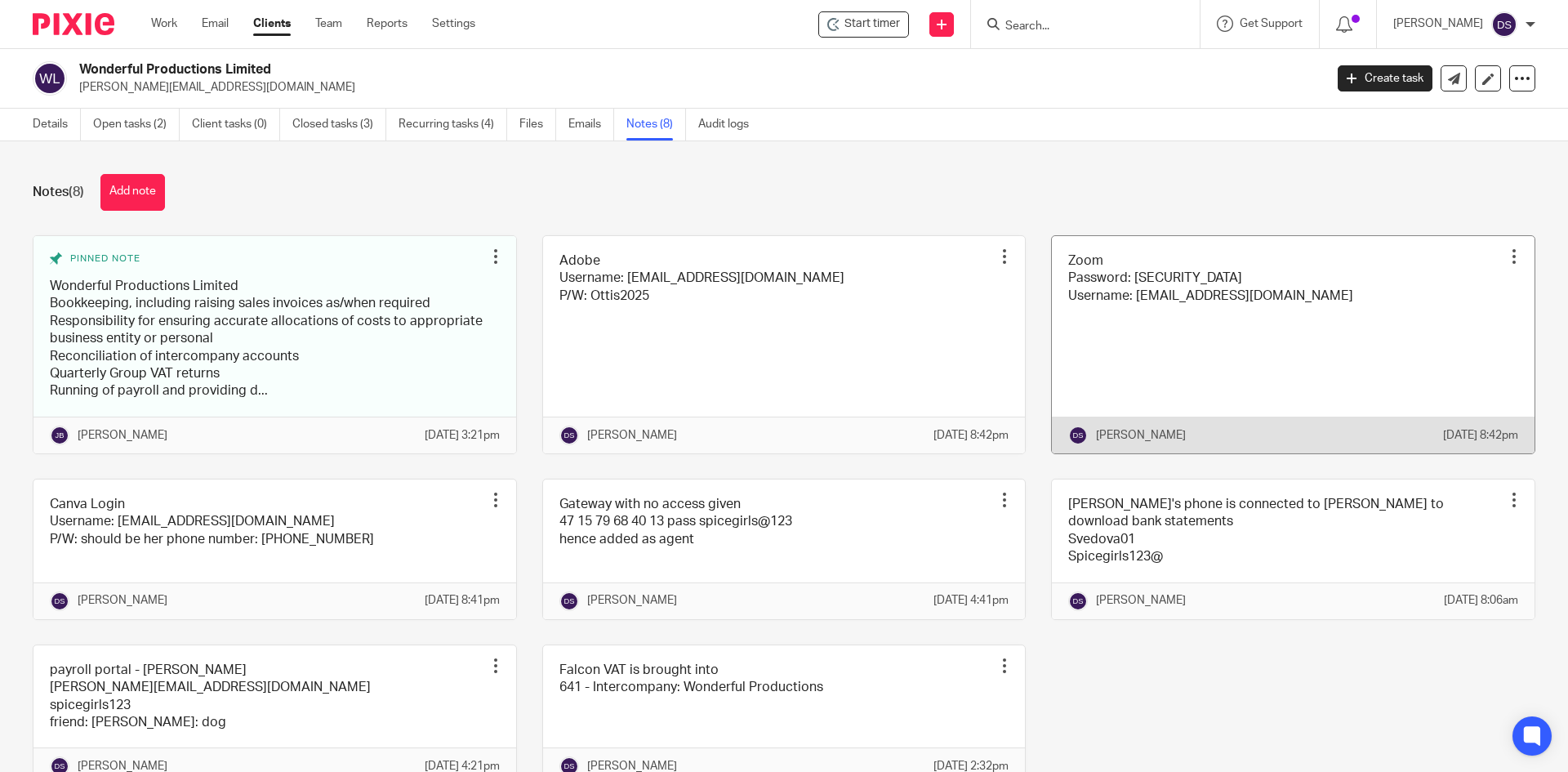
click at [1088, 296] on link at bounding box center [1294, 344] width 483 height 218
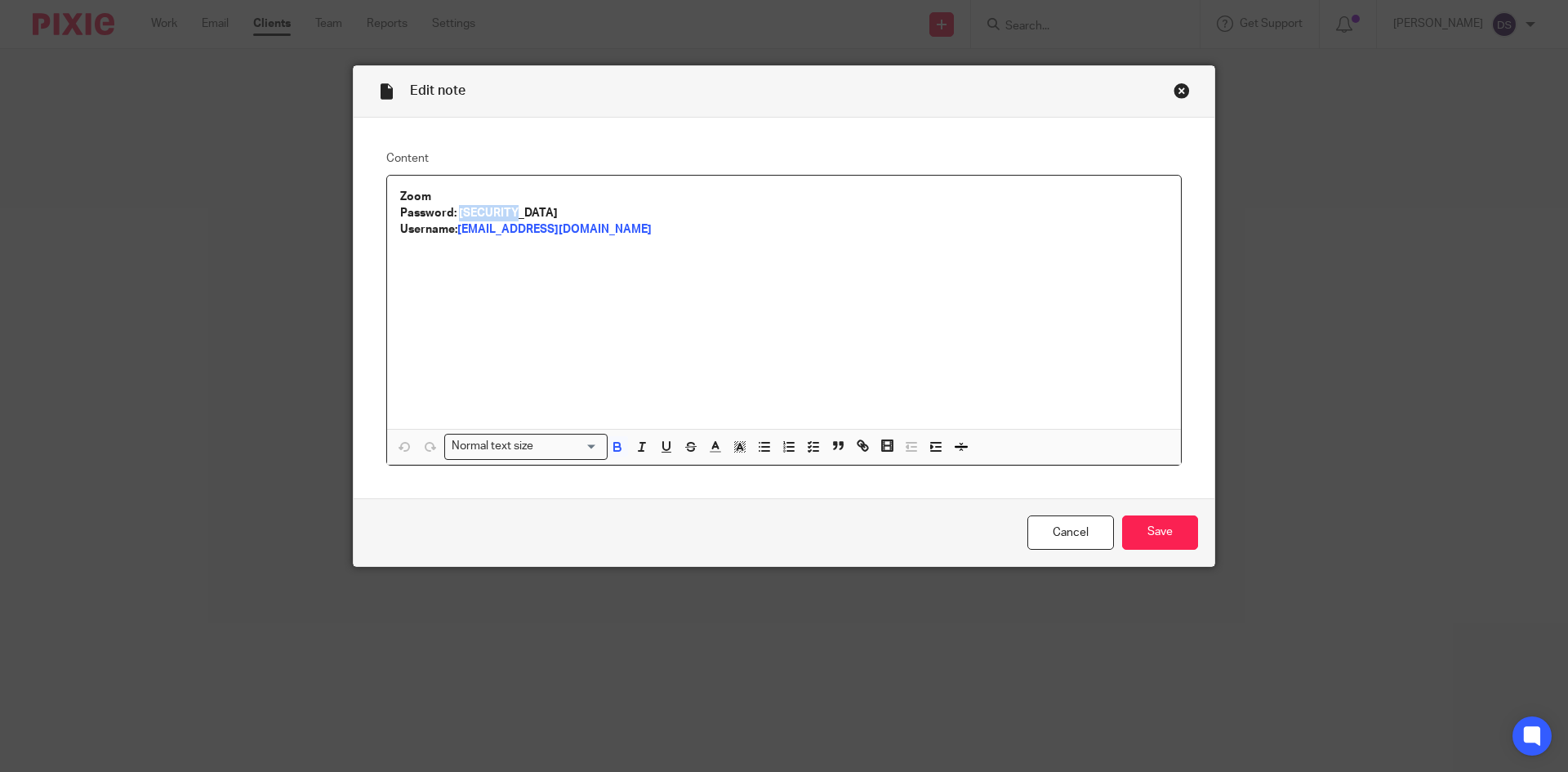
drag, startPoint x: 534, startPoint y: 214, endPoint x: 456, endPoint y: 210, distance: 78.1
click at [456, 210] on p "Password: Monty2017 Username: ladyjanegold@gmail.com" at bounding box center [784, 221] width 767 height 33
copy strong "Monty2017"
drag, startPoint x: 606, startPoint y: 235, endPoint x: 454, endPoint y: 235, distance: 152.0
click at [454, 235] on p "Password: Monty2017 Username: ladyjanegold@gmail.com" at bounding box center [784, 221] width 767 height 33
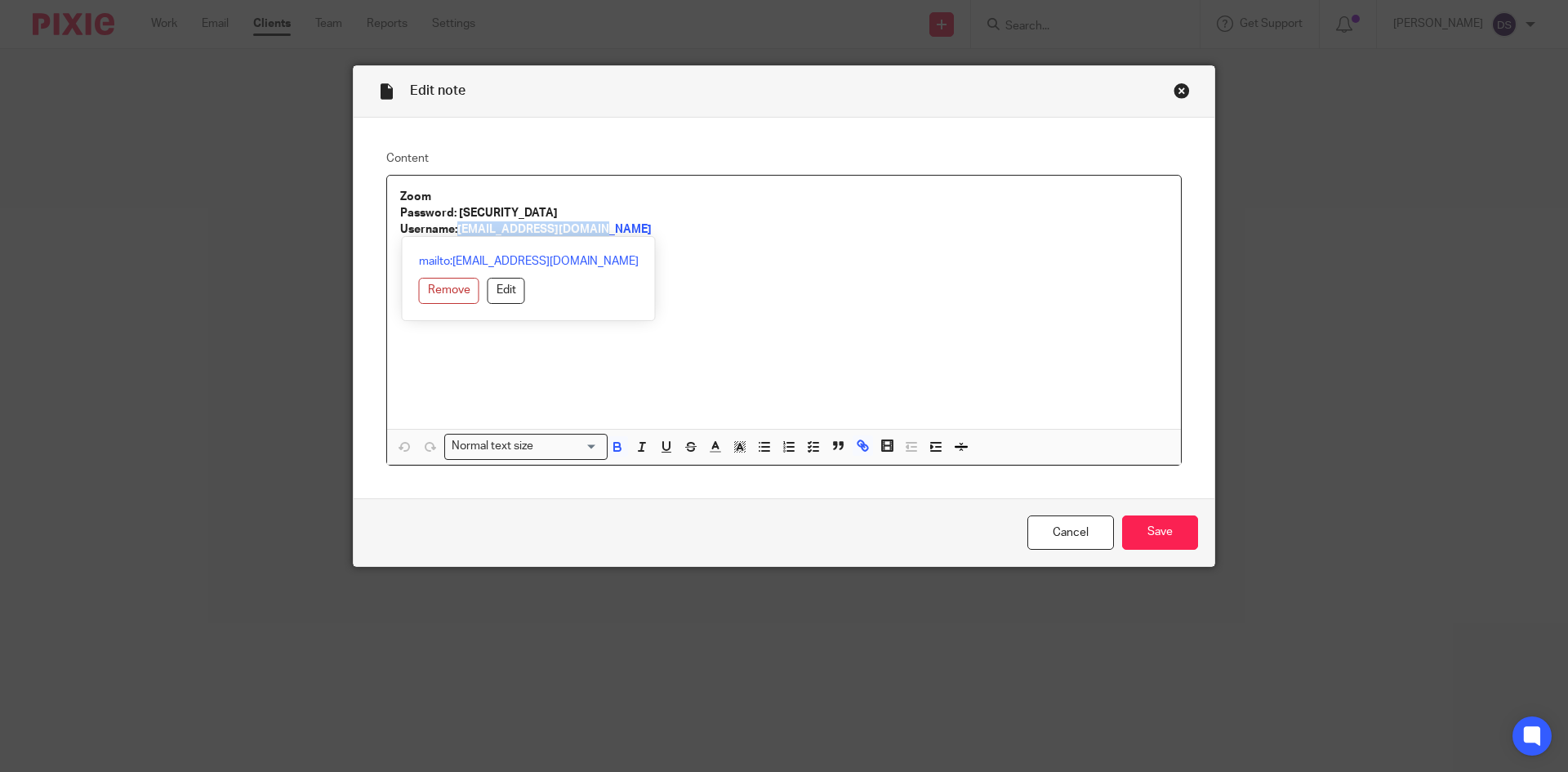
copy strong "ladyjanegold@gmail.com"
drag, startPoint x: 494, startPoint y: 212, endPoint x: 455, endPoint y: 208, distance: 39.2
click at [455, 208] on p "Password: Monty2017 Username: ladyjanegold@gmail.com" at bounding box center [784, 221] width 767 height 33
copy strong "Monty2017"
click at [1173, 93] on div "Close this dialog window" at bounding box center [1181, 90] width 16 height 16
